Goal: Navigation & Orientation: Find specific page/section

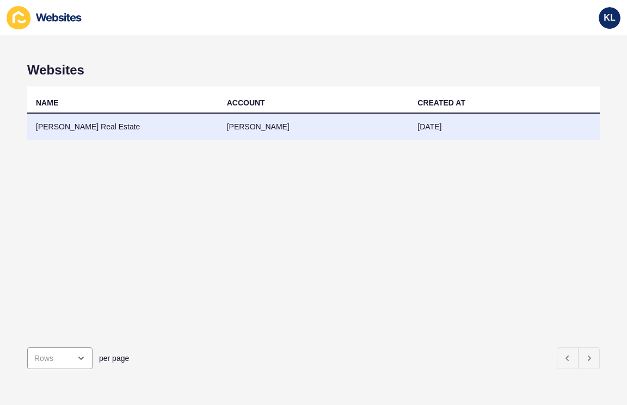
click at [80, 132] on td "[PERSON_NAME] Real Estate" at bounding box center [122, 127] width 191 height 27
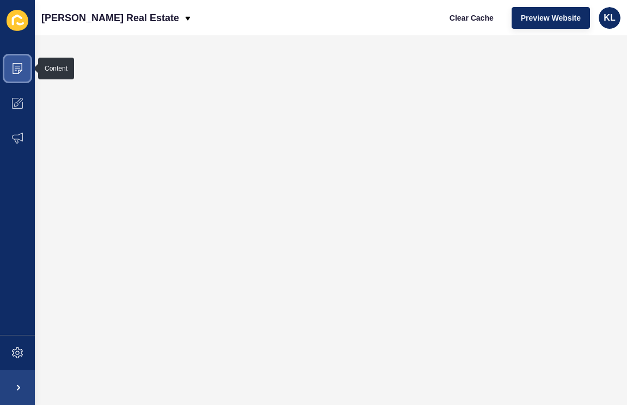
click at [20, 67] on icon at bounding box center [17, 68] width 11 height 11
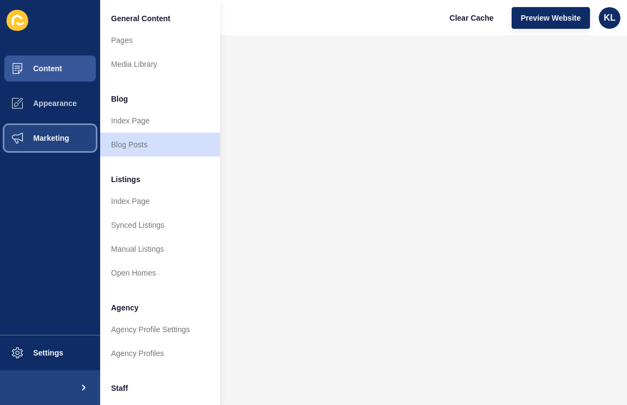
click at [54, 139] on span "Marketing" at bounding box center [33, 138] width 71 height 9
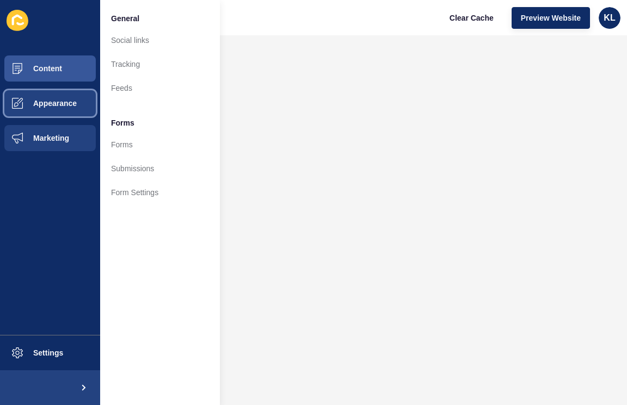
click at [70, 107] on span "Appearance" at bounding box center [37, 103] width 78 height 9
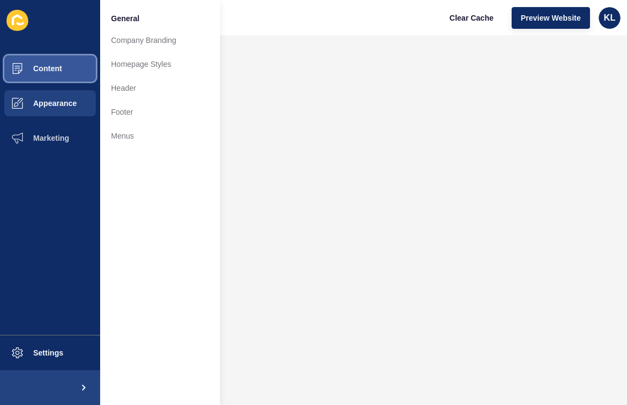
click at [45, 67] on span "Content" at bounding box center [30, 68] width 64 height 9
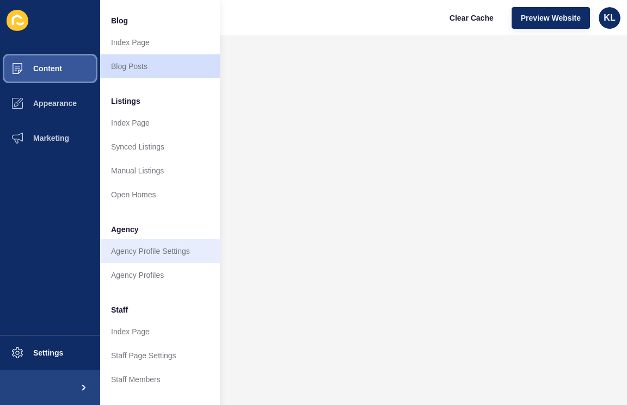
scroll to position [91, 0]
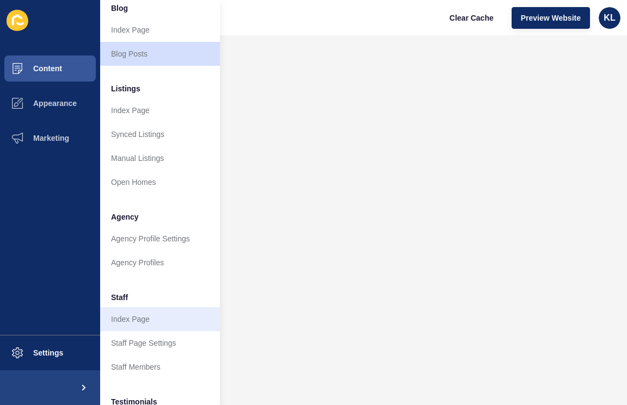
click at [138, 313] on link "Index Page" at bounding box center [160, 319] width 120 height 24
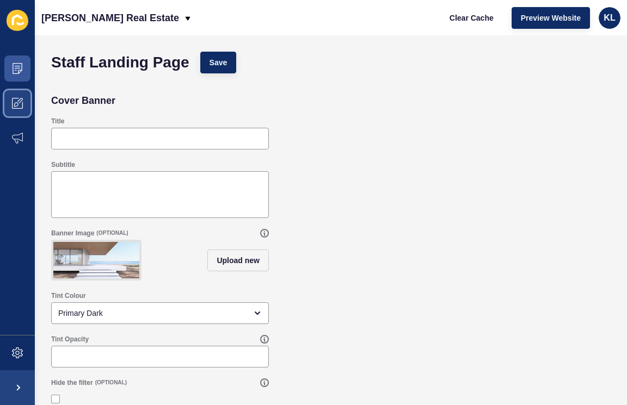
click at [15, 98] on icon at bounding box center [17, 103] width 11 height 11
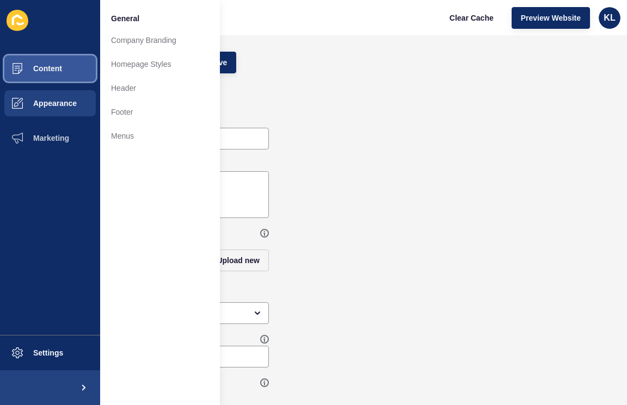
click at [44, 73] on button "Content" at bounding box center [50, 68] width 100 height 35
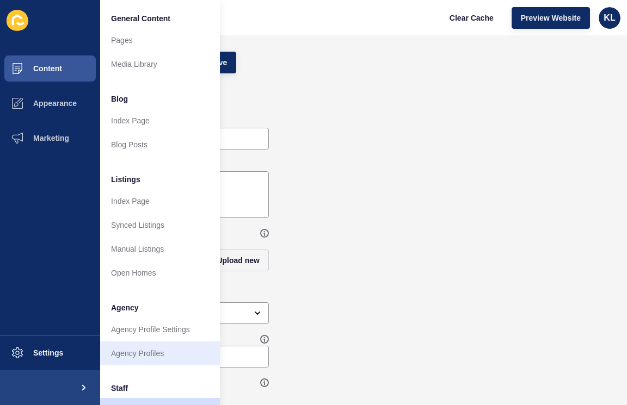
click at [154, 352] on link "Agency Profiles" at bounding box center [160, 354] width 120 height 24
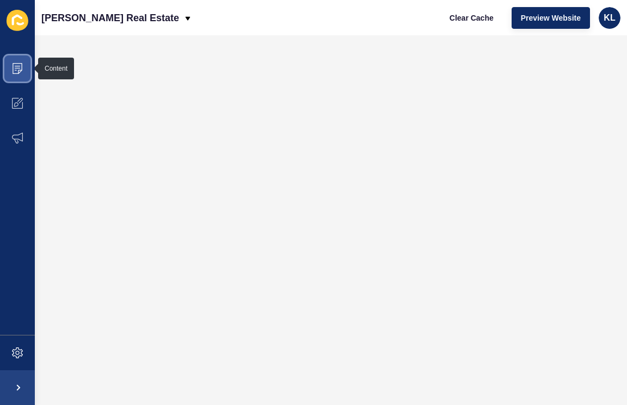
click at [21, 69] on icon at bounding box center [17, 68] width 11 height 11
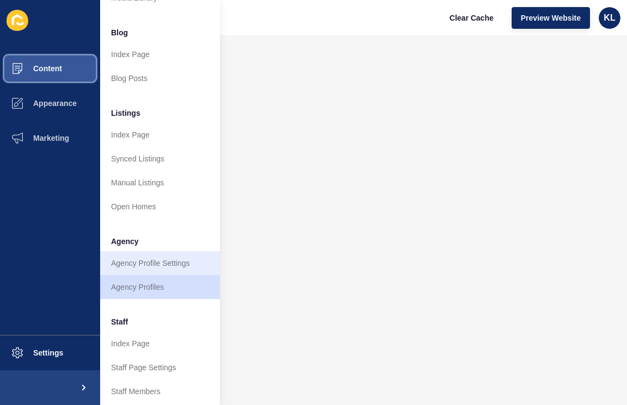
scroll to position [70, 0]
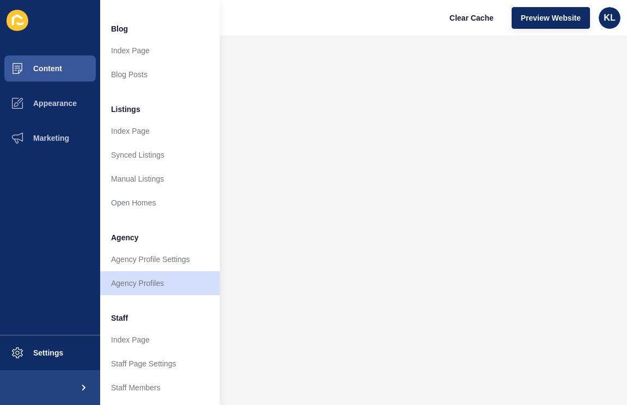
click at [144, 382] on link "Staff Members" at bounding box center [160, 388] width 120 height 24
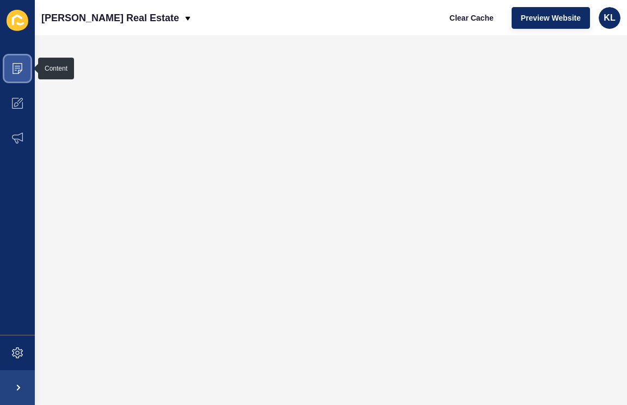
click at [19, 76] on span at bounding box center [17, 68] width 35 height 35
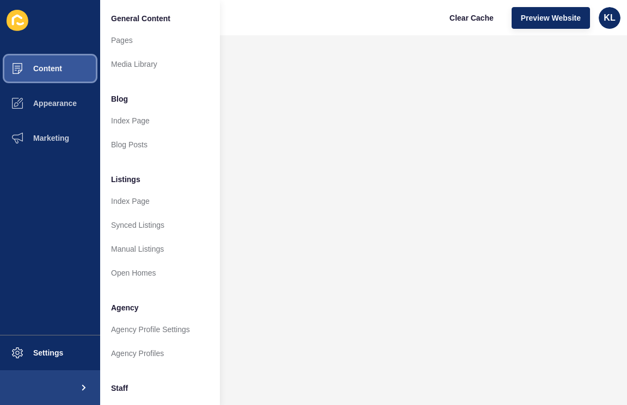
click at [34, 70] on span "Content" at bounding box center [30, 68] width 64 height 9
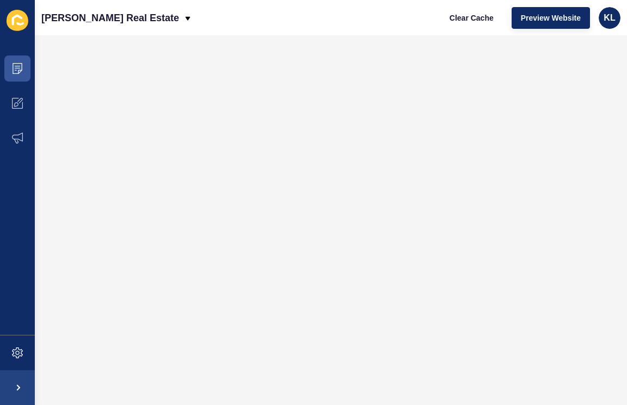
click at [8, 20] on icon at bounding box center [18, 20] width 22 height 21
drag, startPoint x: 11, startPoint y: 22, endPoint x: 18, endPoint y: 22, distance: 6.5
click at [12, 22] on icon at bounding box center [18, 21] width 22 height 22
